Goal: Task Accomplishment & Management: Manage account settings

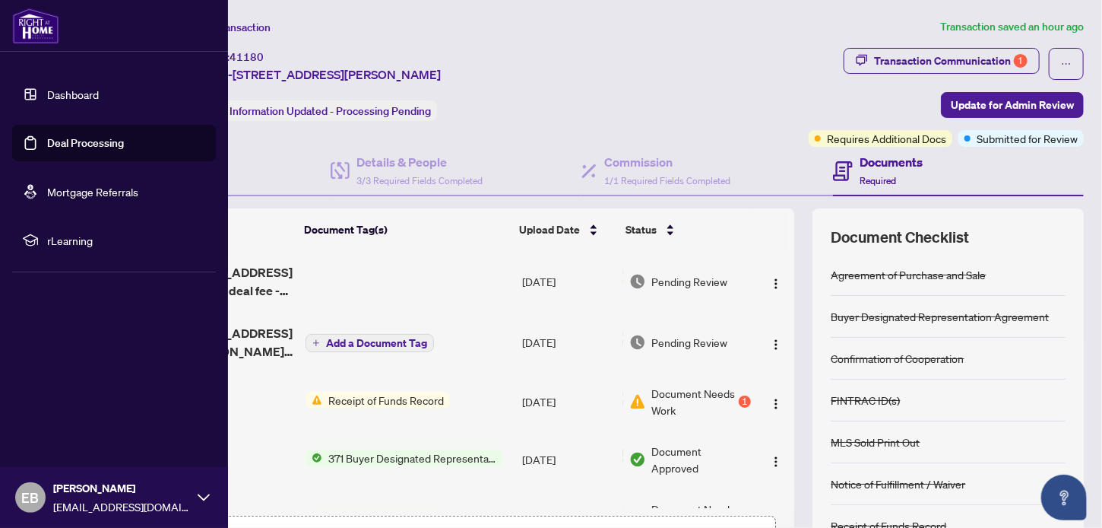
click at [47, 138] on link "Deal Processing" at bounding box center [85, 143] width 77 height 14
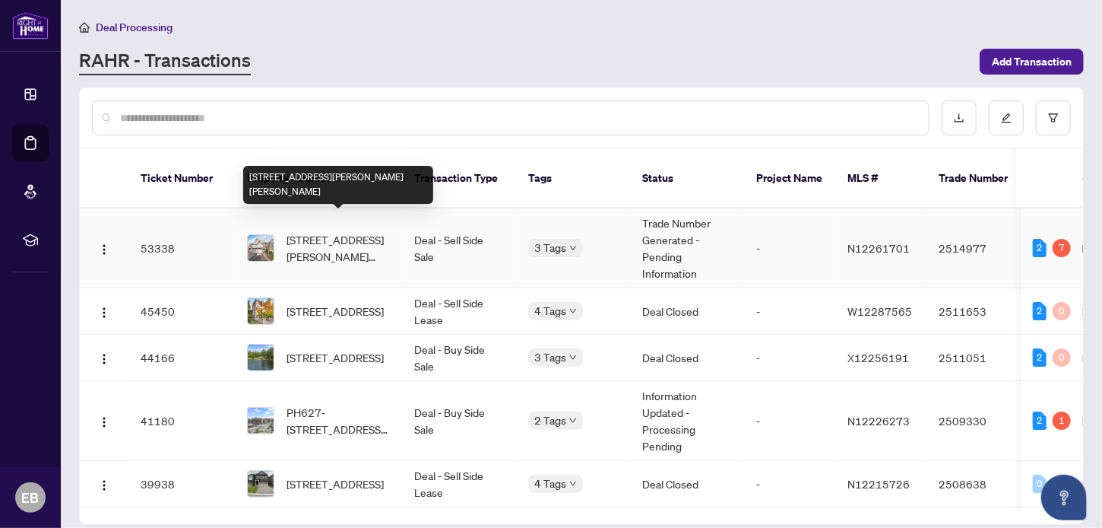
click at [331, 235] on span "[STREET_ADDRESS][PERSON_NAME][PERSON_NAME]" at bounding box center [338, 247] width 103 height 33
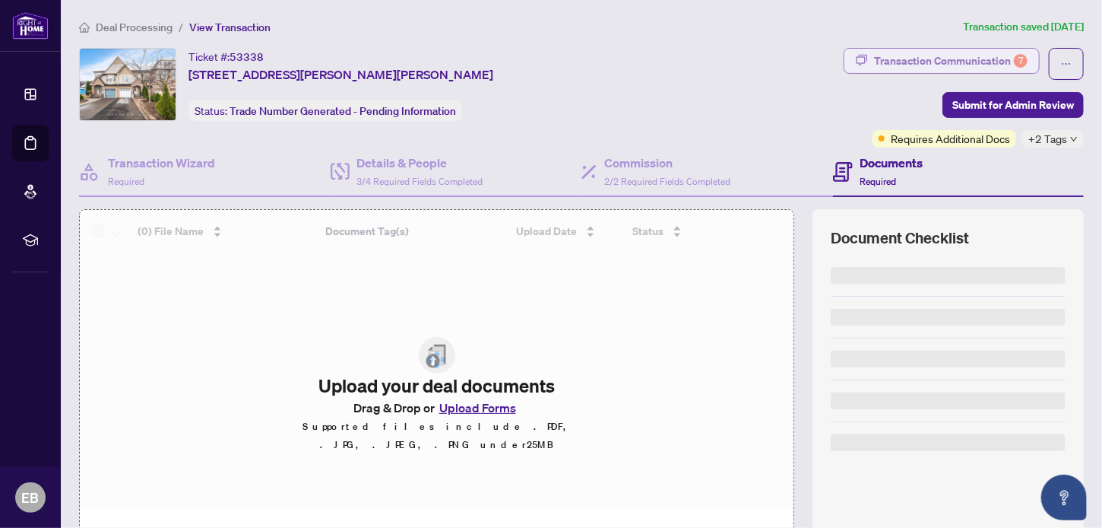
click at [957, 55] on div "Transaction Communication 7" at bounding box center [951, 61] width 154 height 24
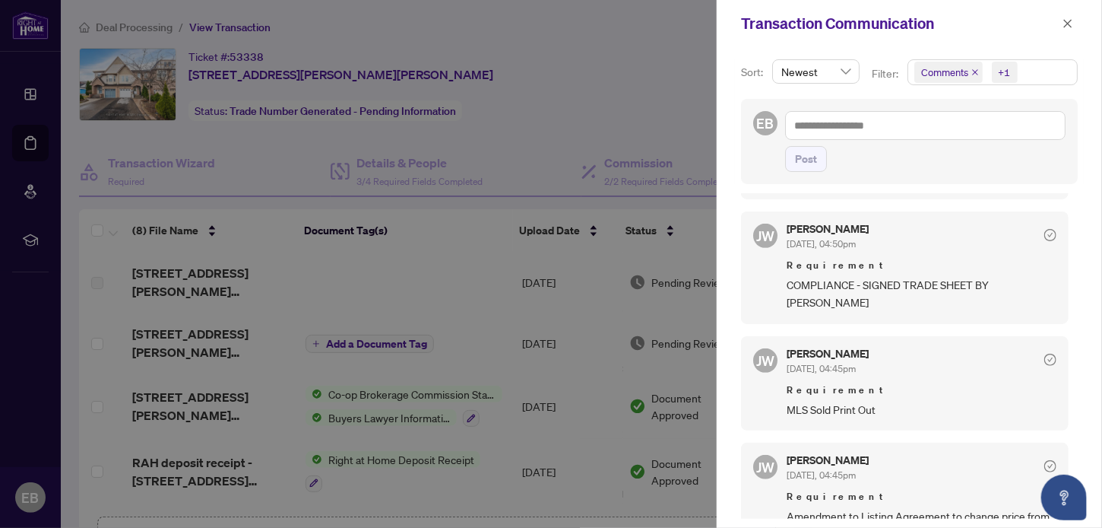
scroll to position [333, 0]
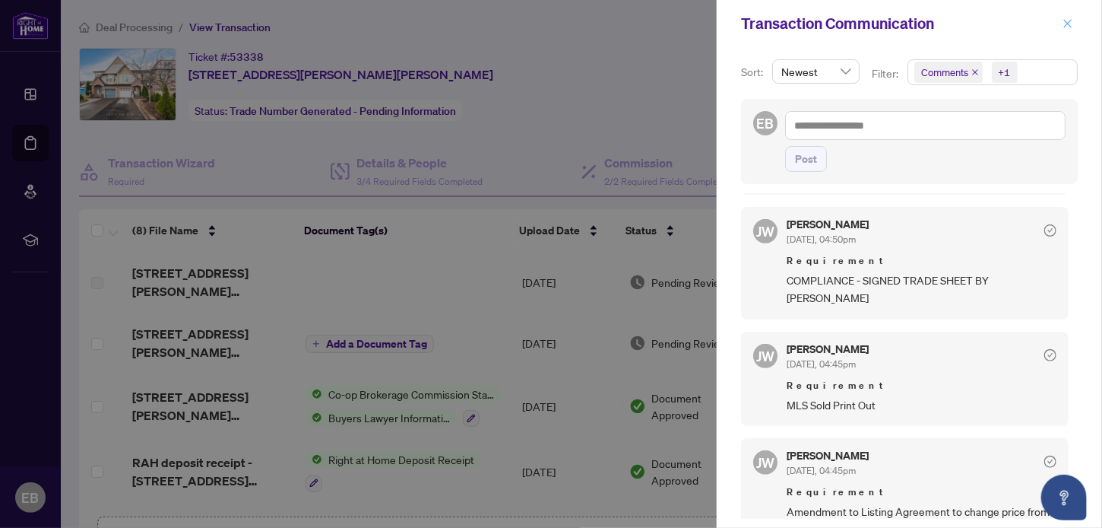
click at [1067, 27] on icon "close" at bounding box center [1068, 23] width 11 height 11
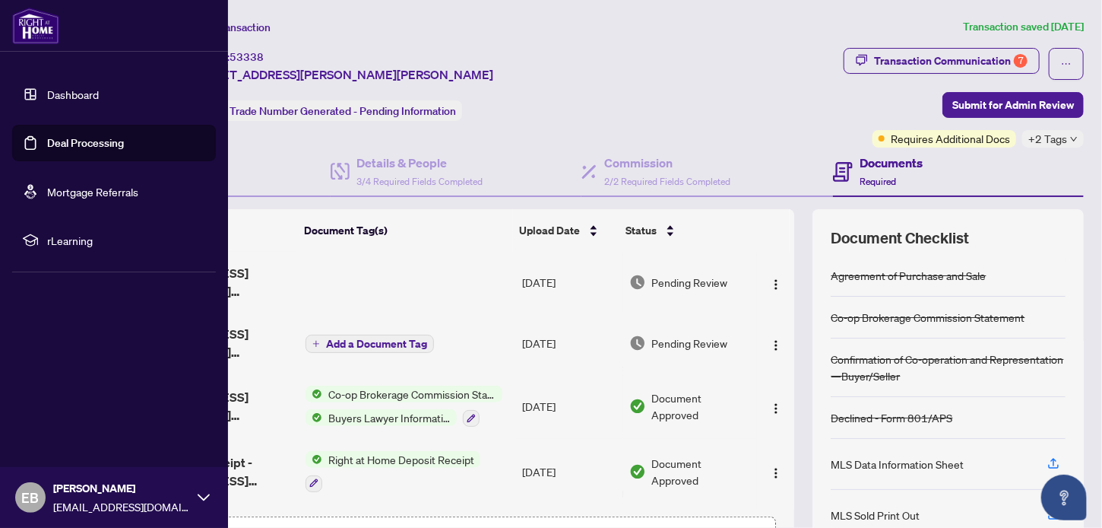
click at [47, 136] on link "Deal Processing" at bounding box center [85, 143] width 77 height 14
